Goal: Task Accomplishment & Management: Manage account settings

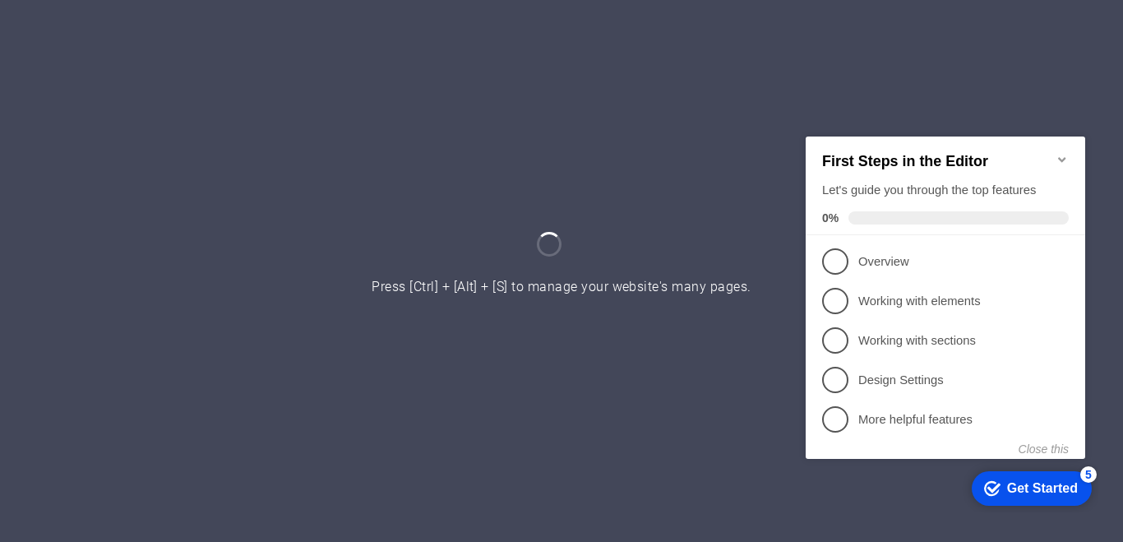
click at [1063, 152] on icon "Minimize checklist" at bounding box center [1062, 158] width 13 height 13
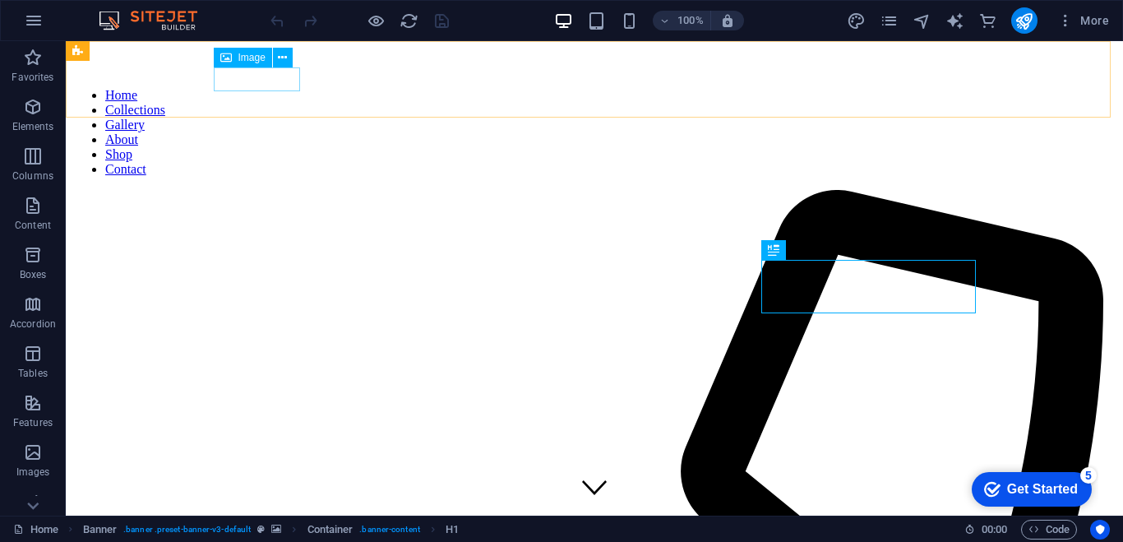
click at [239, 75] on figure at bounding box center [594, 61] width 1045 height 27
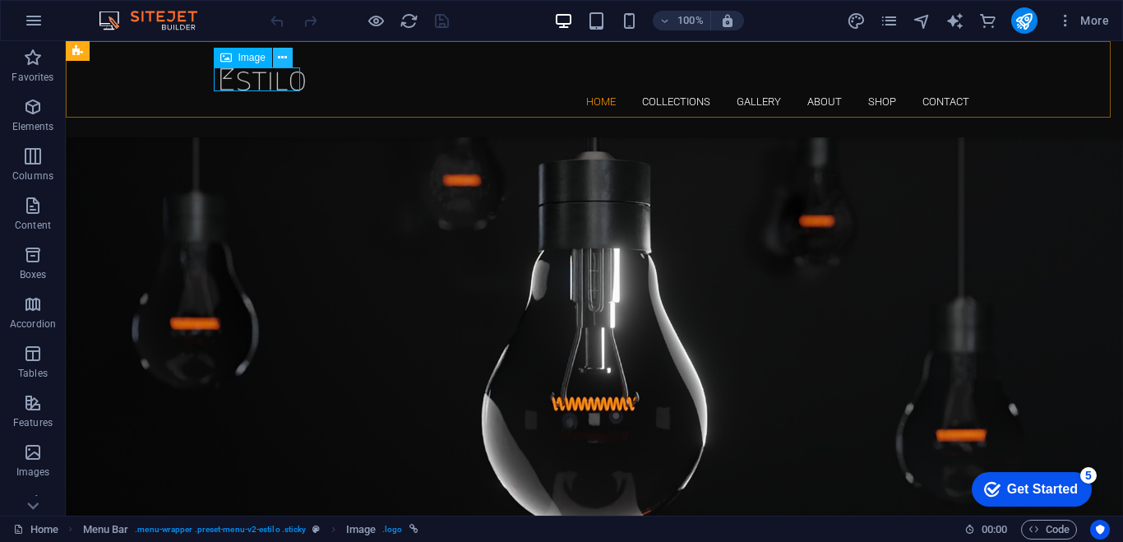
click at [286, 58] on icon at bounding box center [282, 57] width 9 height 17
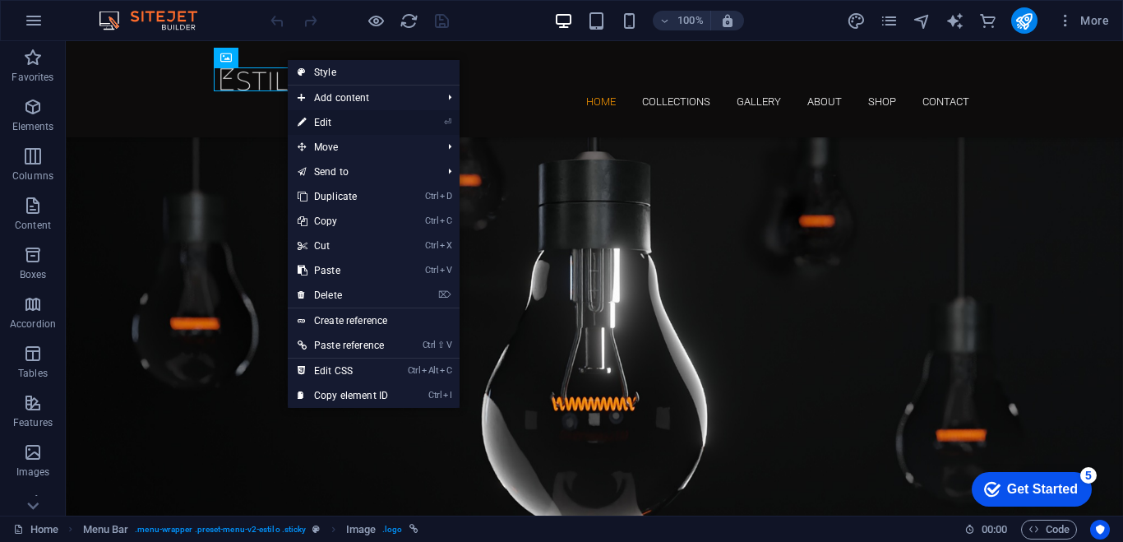
click at [378, 123] on link "⏎ Edit" at bounding box center [343, 122] width 110 height 25
select select "px"
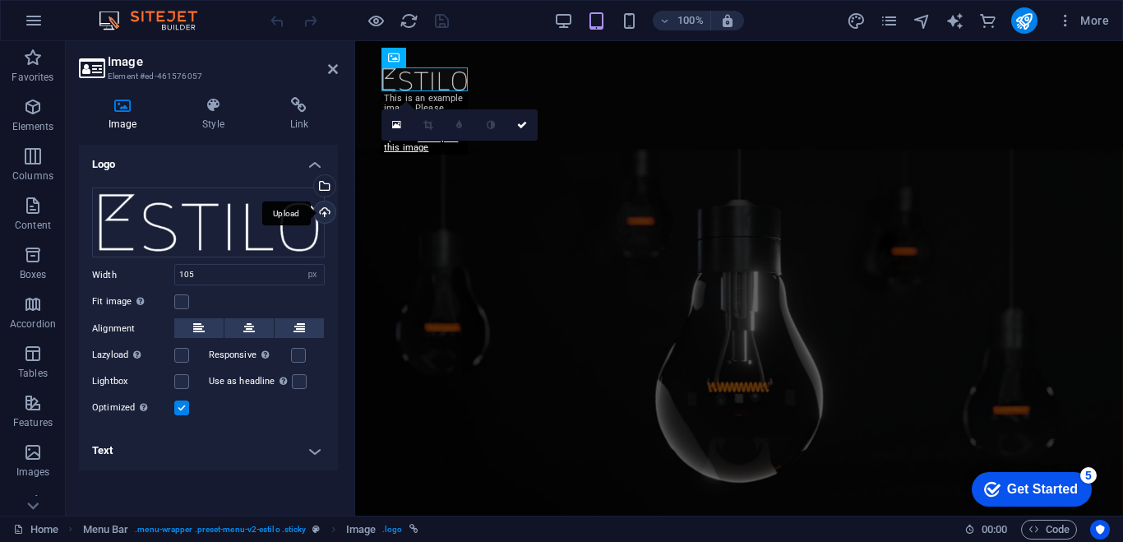
click at [322, 211] on div "Upload" at bounding box center [323, 214] width 25 height 25
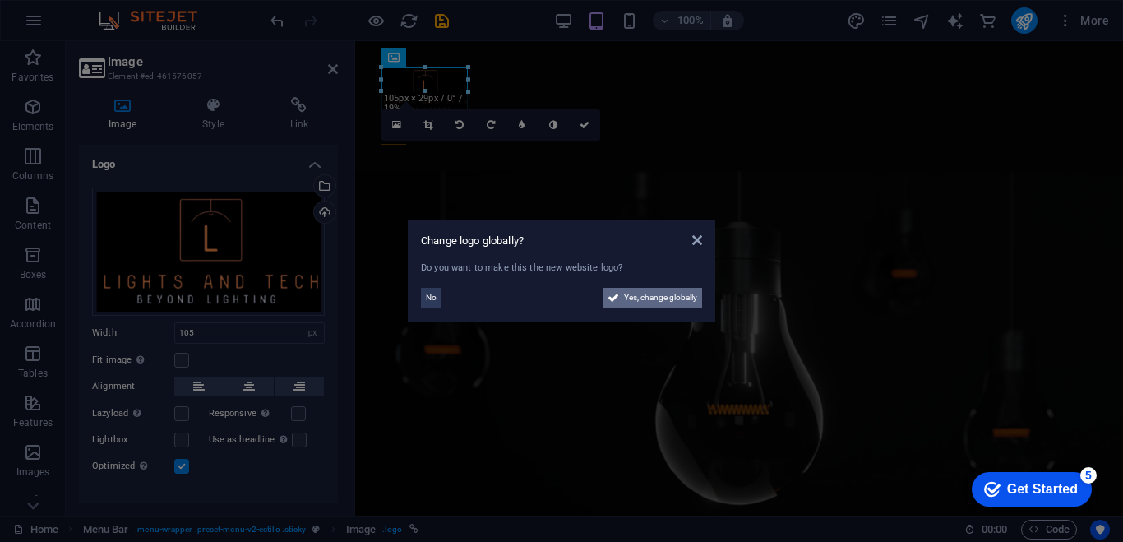
click at [662, 300] on span "Yes, change globally" at bounding box center [660, 298] width 73 height 20
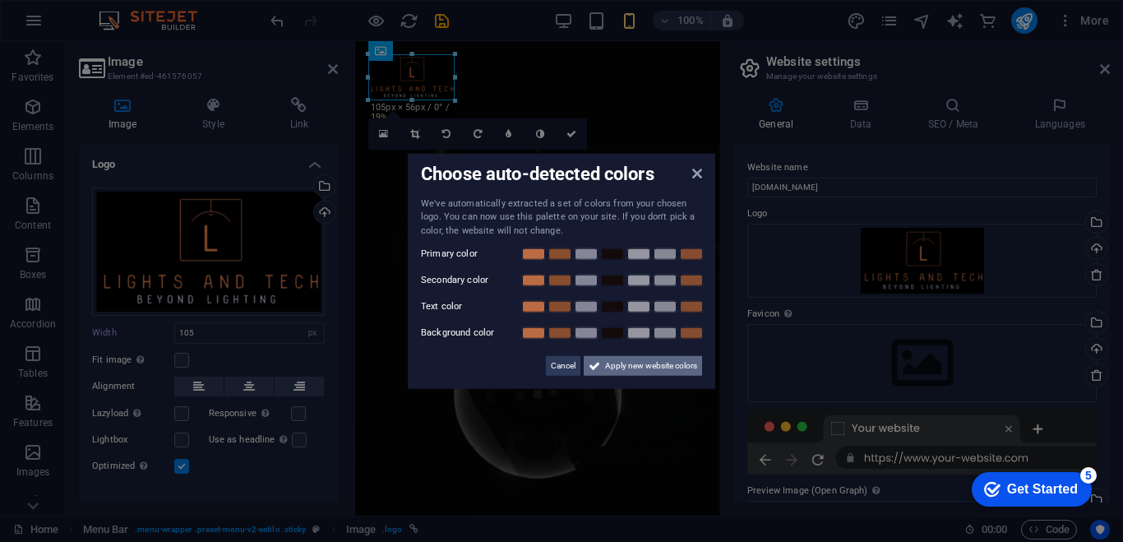
click at [627, 366] on span "Apply new website colors" at bounding box center [651, 366] width 92 height 20
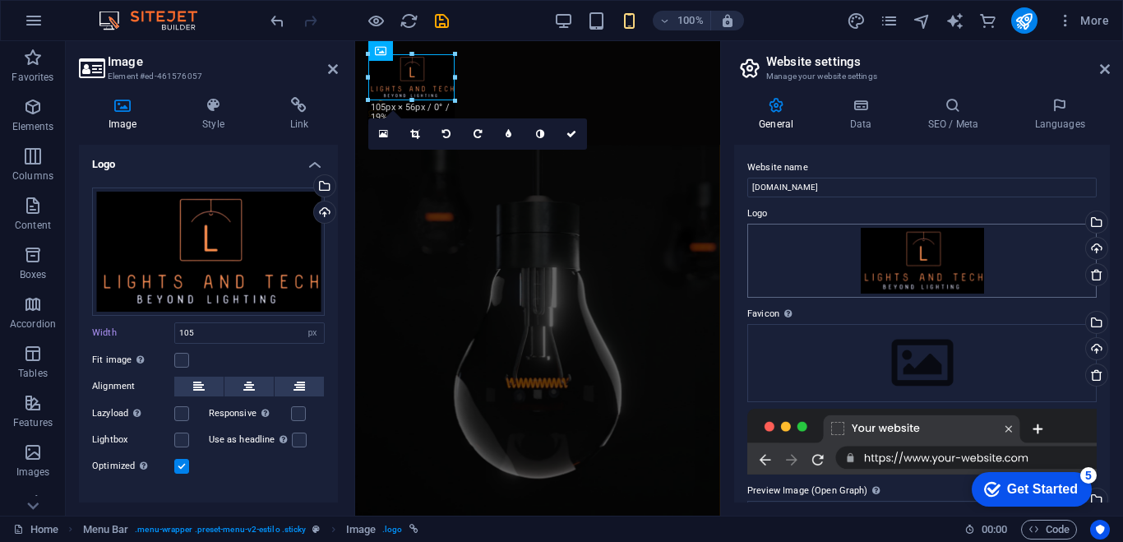
scroll to position [3, 0]
click at [333, 67] on icon at bounding box center [333, 69] width 10 height 13
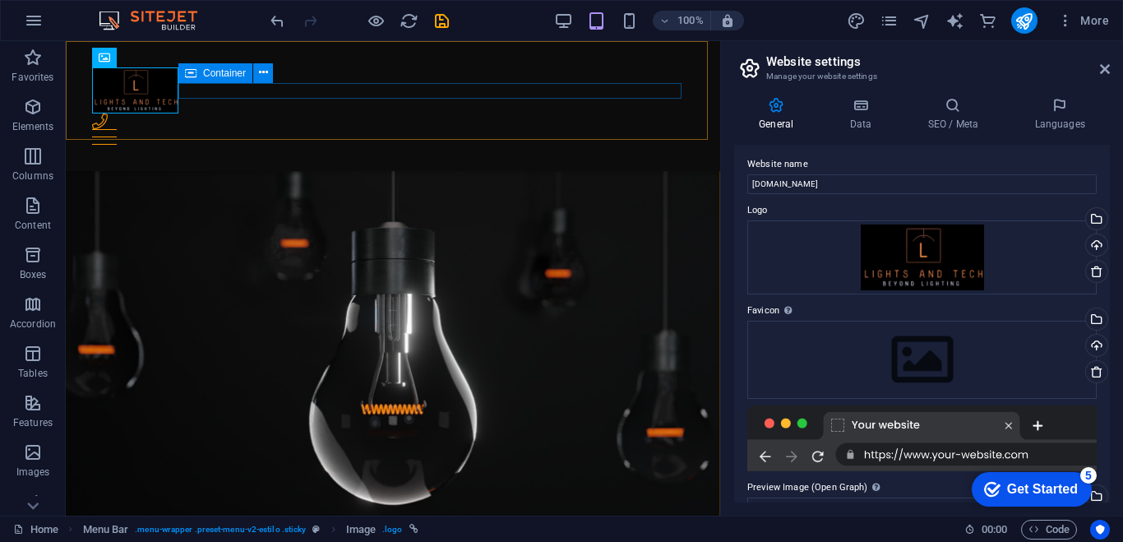
click at [366, 113] on div at bounding box center [393, 128] width 602 height 31
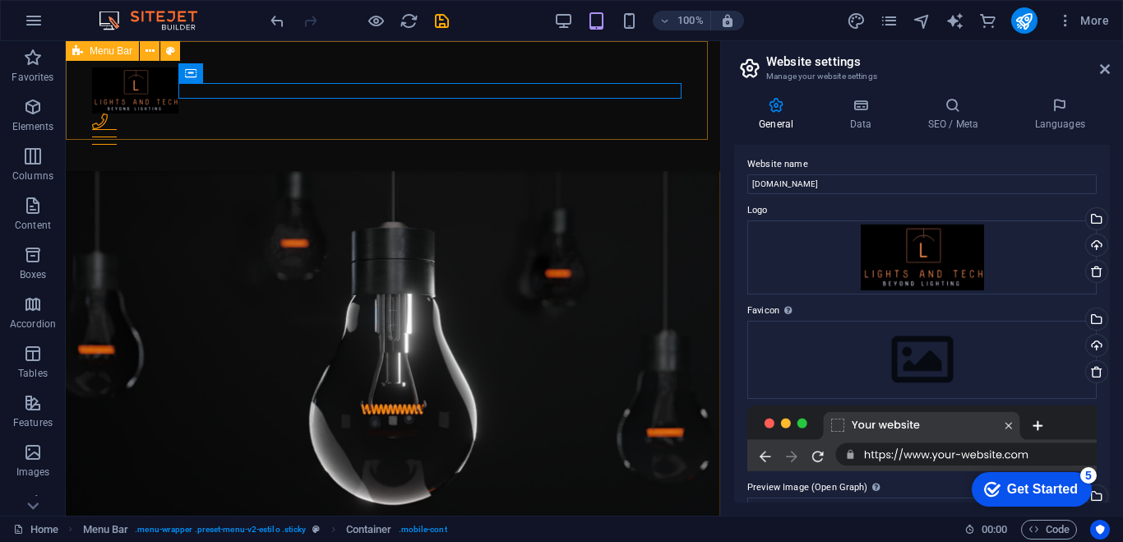
click at [430, 62] on div "Home Collections Gallery About Shop Contact" at bounding box center [393, 106] width 655 height 130
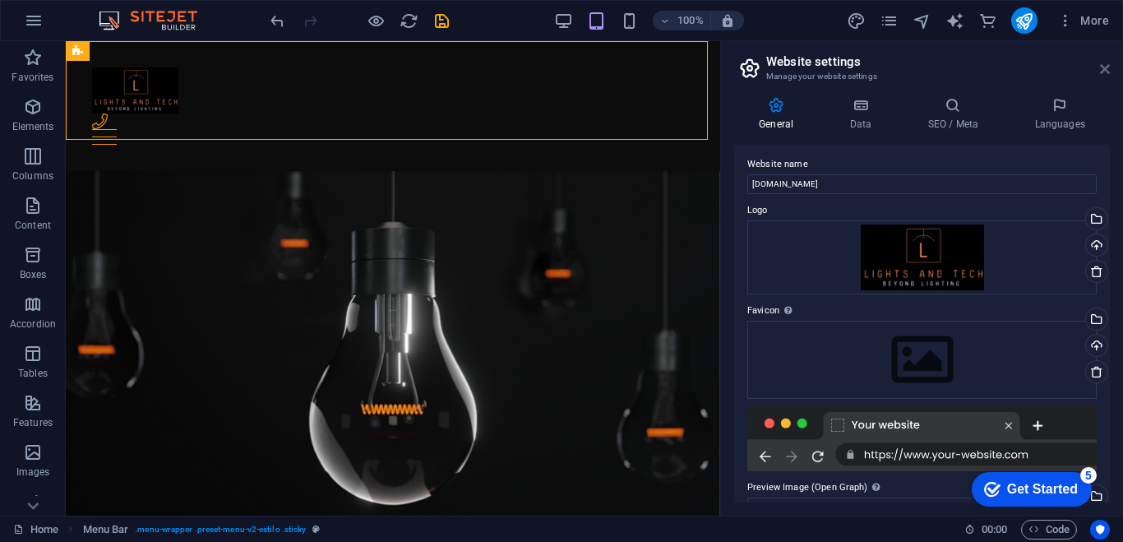
click at [1105, 73] on icon at bounding box center [1105, 69] width 10 height 13
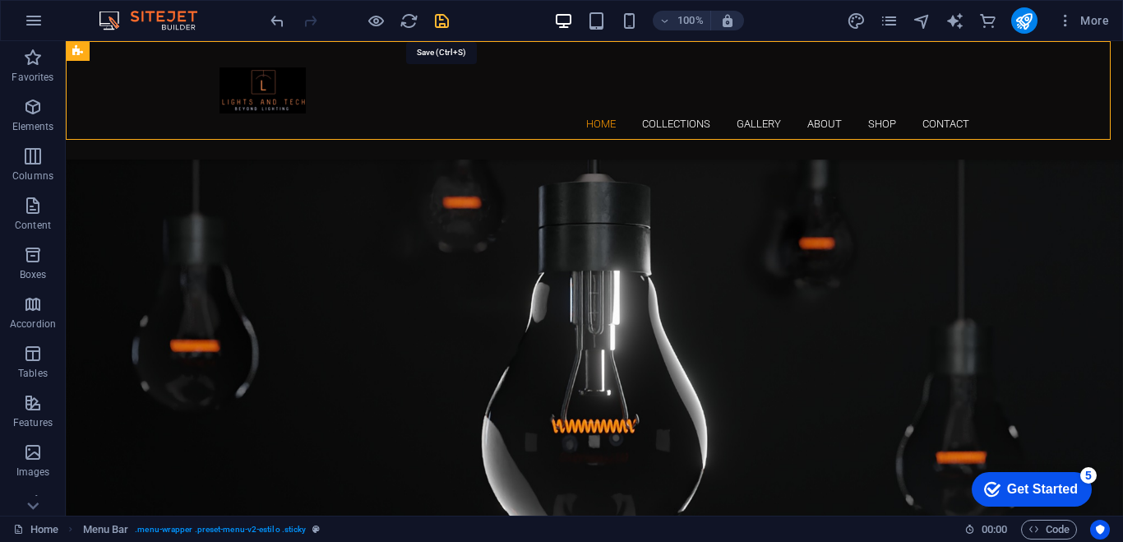
click at [439, 19] on icon "save" at bounding box center [442, 21] width 19 height 19
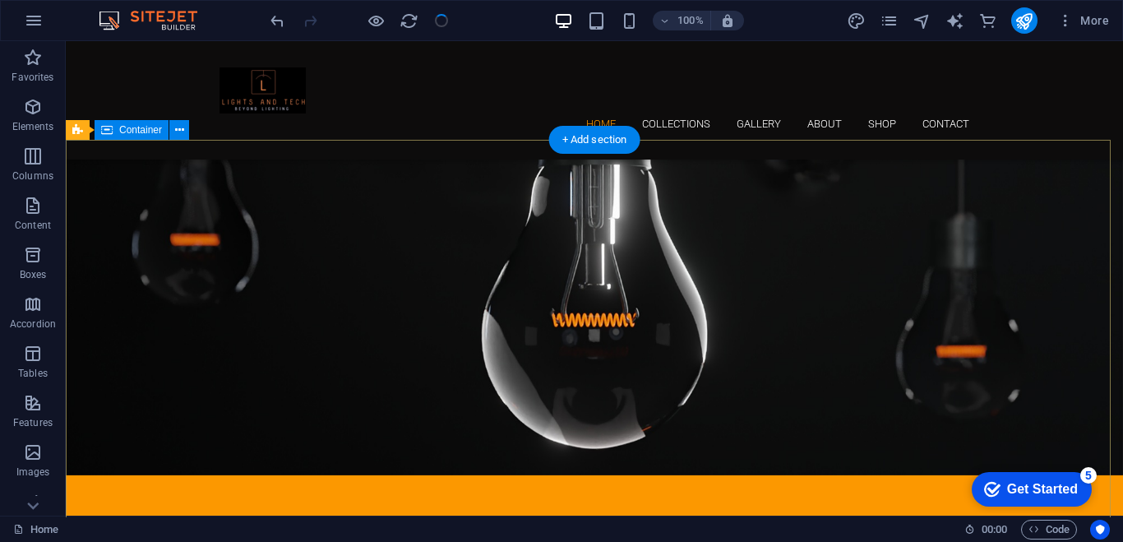
scroll to position [0, 0]
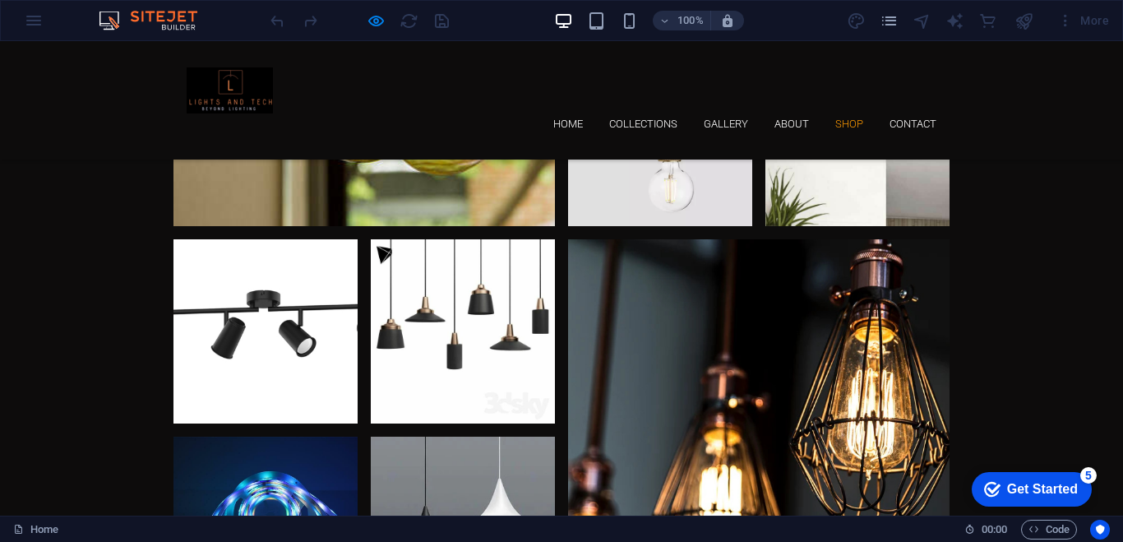
scroll to position [3313, 0]
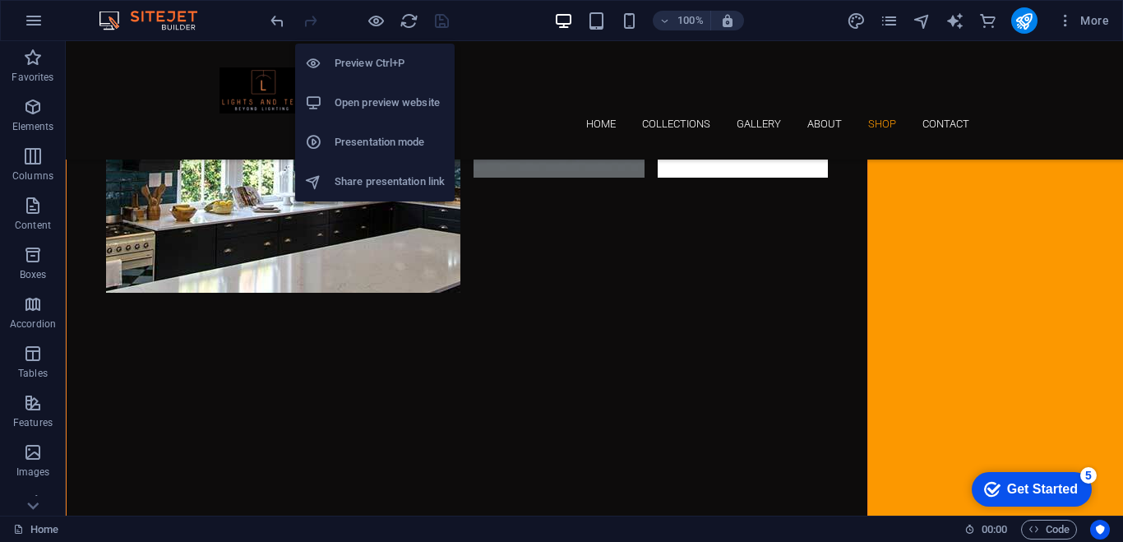
click at [363, 68] on h6 "Preview Ctrl+P" at bounding box center [390, 63] width 110 height 20
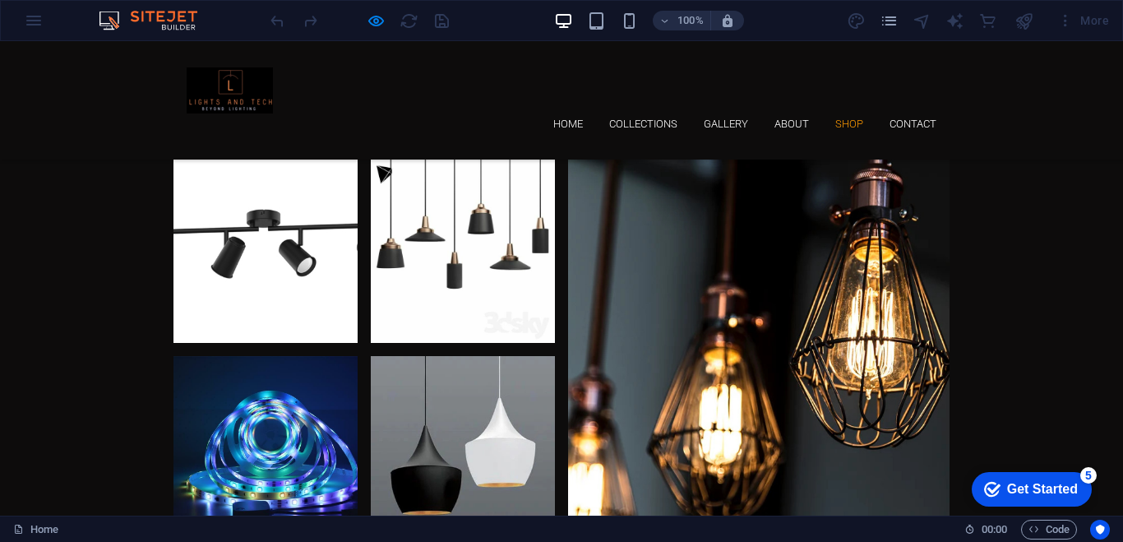
scroll to position [3397, 0]
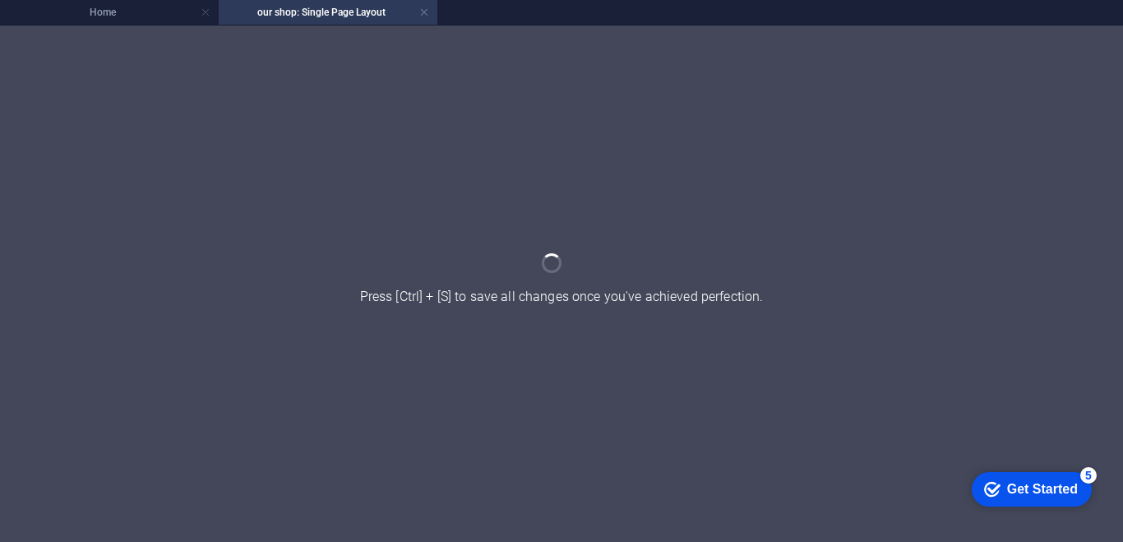
scroll to position [0, 0]
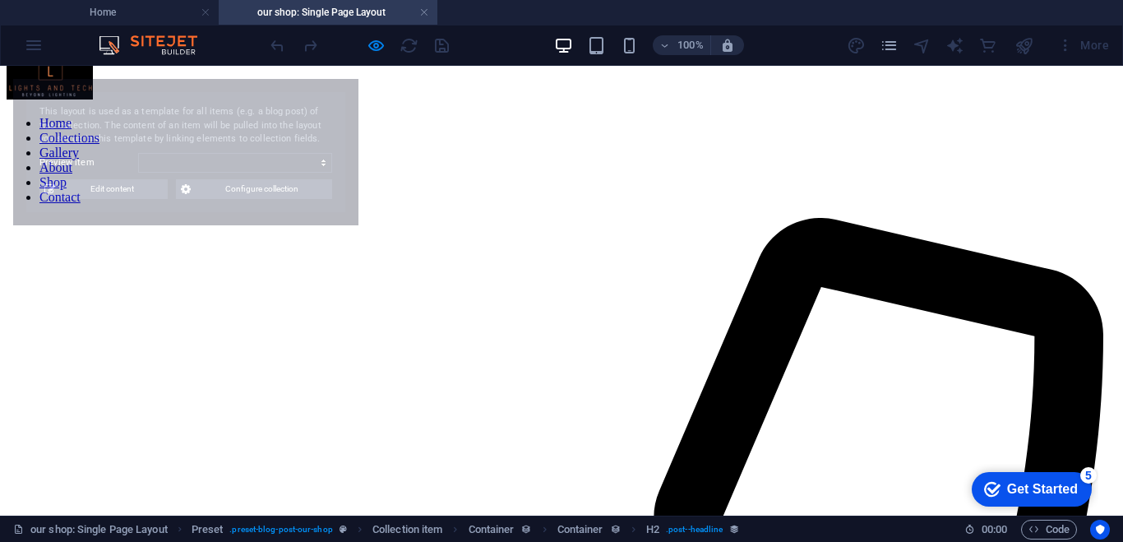
select select "675d655850611724f224bf48"
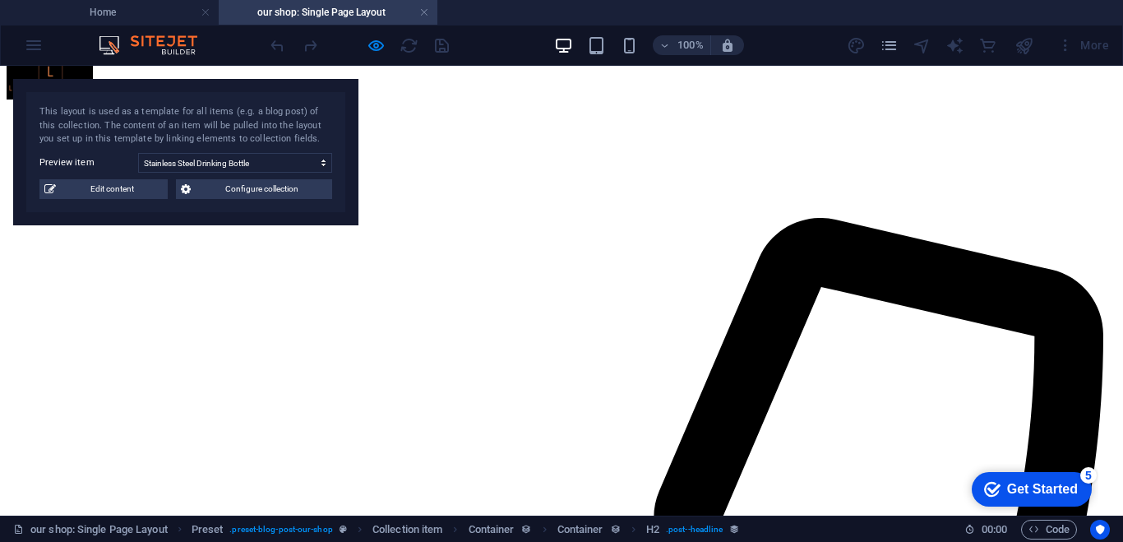
scroll to position [19, 0]
click at [257, 186] on span "Configure collection" at bounding box center [262, 189] width 132 height 20
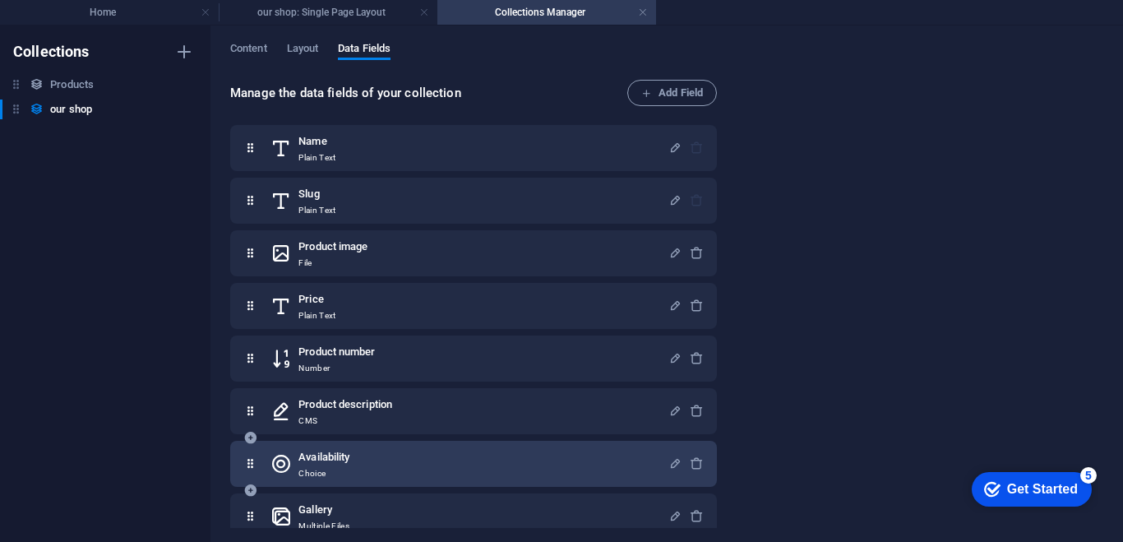
scroll to position [0, 0]
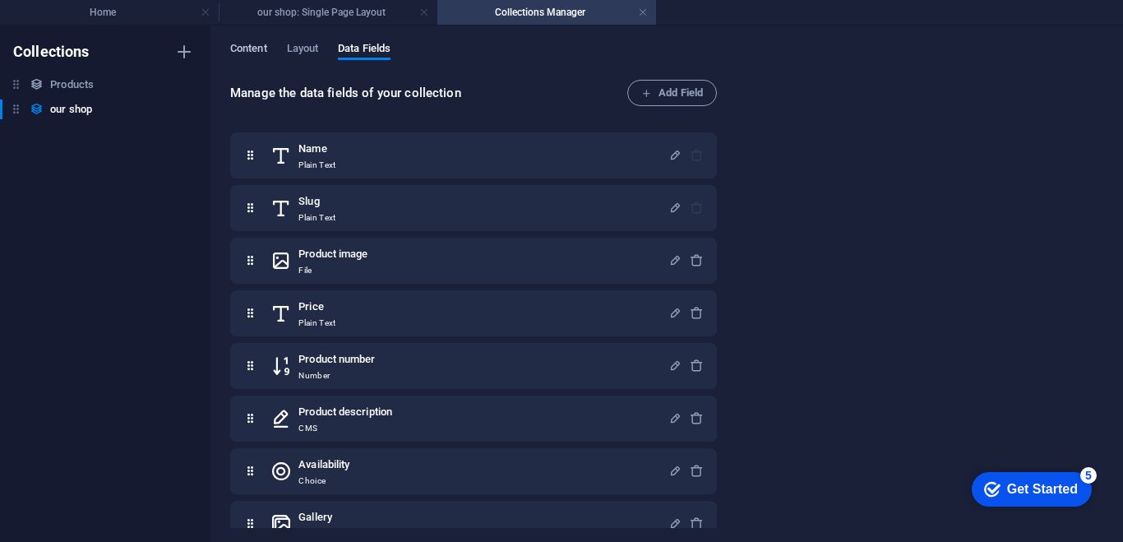
click at [259, 49] on span "Content" at bounding box center [248, 50] width 37 height 23
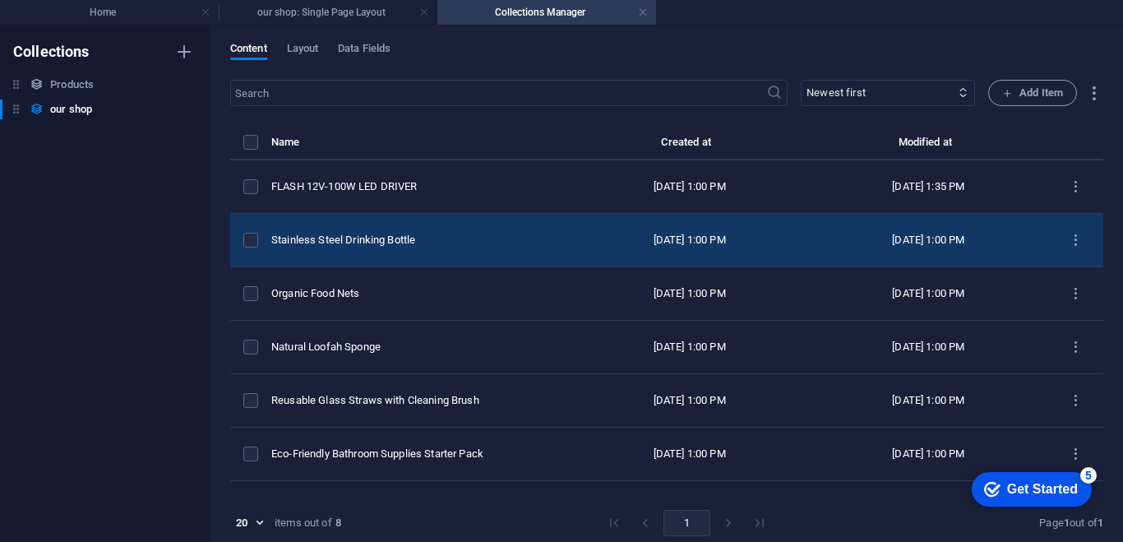
click at [452, 239] on div "Stainless Steel Drinking Bottle" at bounding box center [413, 240] width 285 height 15
select select "In stock"
